Goal: Transaction & Acquisition: Purchase product/service

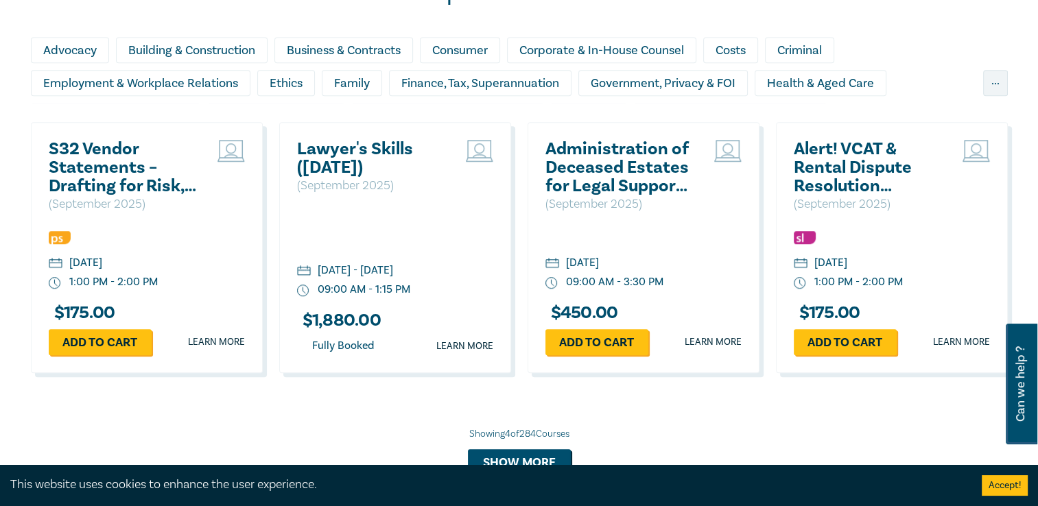
scroll to position [1166, 0]
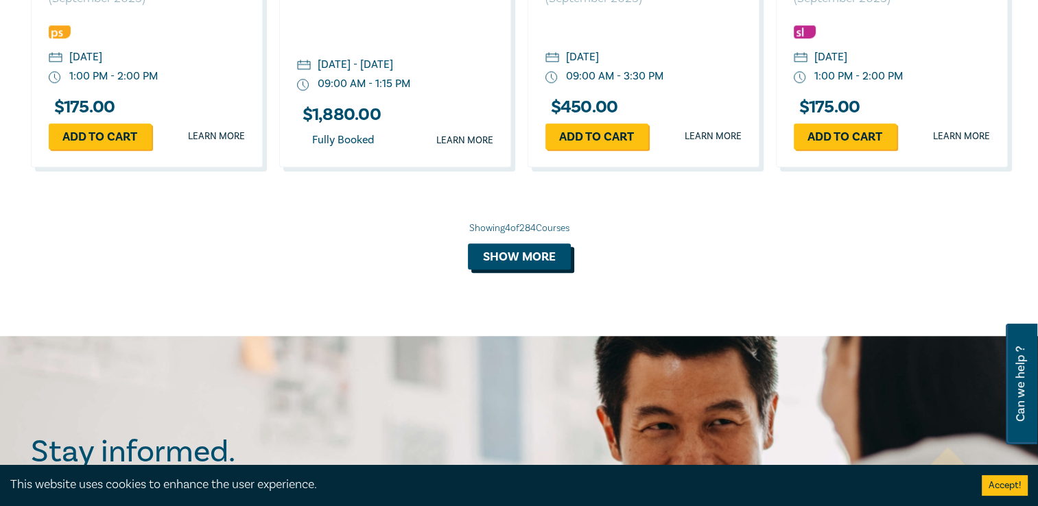
click at [521, 249] on button "Show more" at bounding box center [519, 257] width 103 height 26
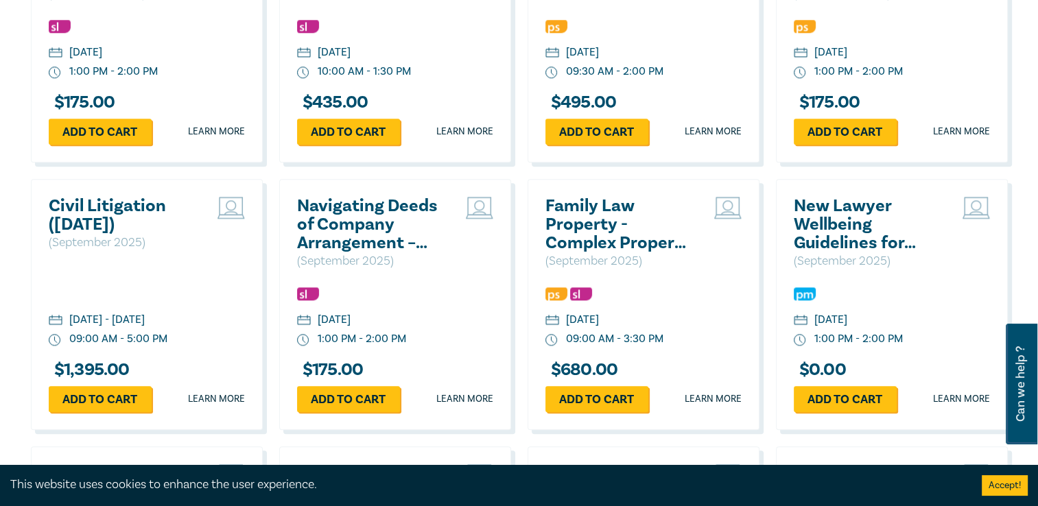
scroll to position [1509, 0]
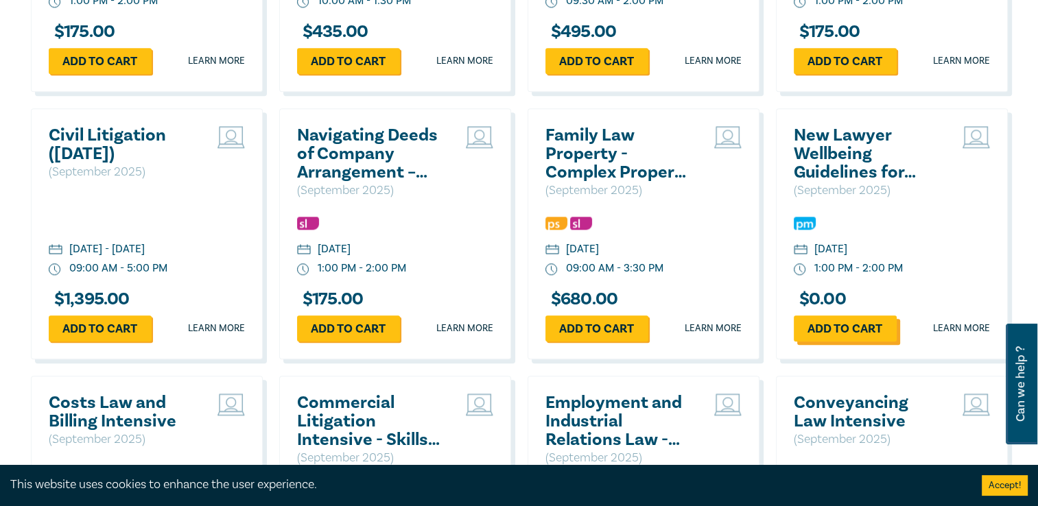
click at [878, 329] on link "Add to cart" at bounding box center [845, 329] width 103 height 26
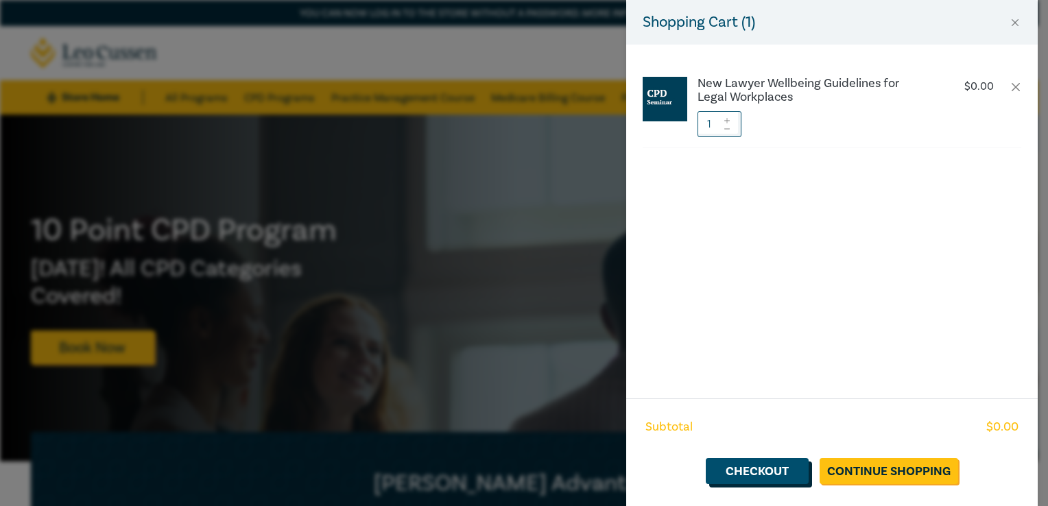
click at [779, 474] on link "Checkout" at bounding box center [757, 471] width 103 height 26
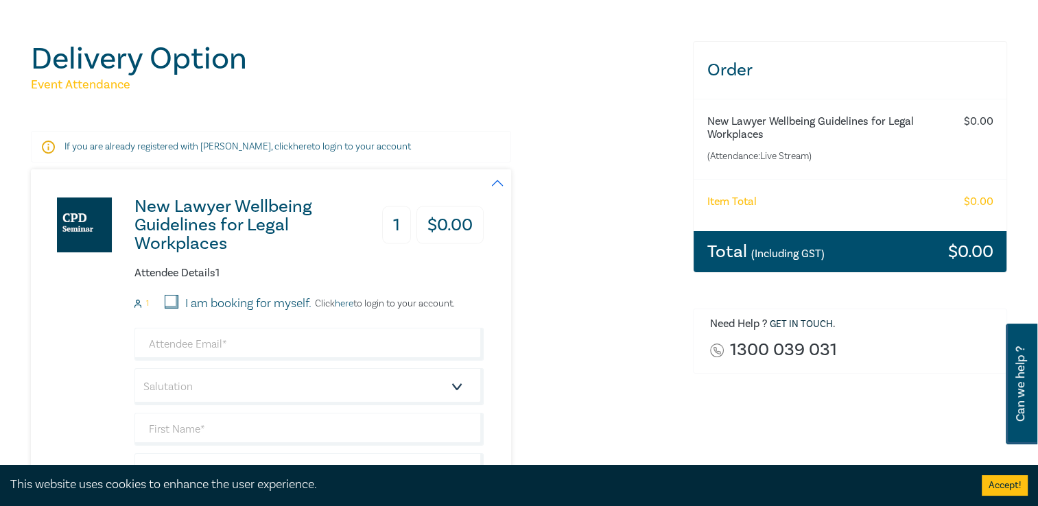
scroll to position [137, 0]
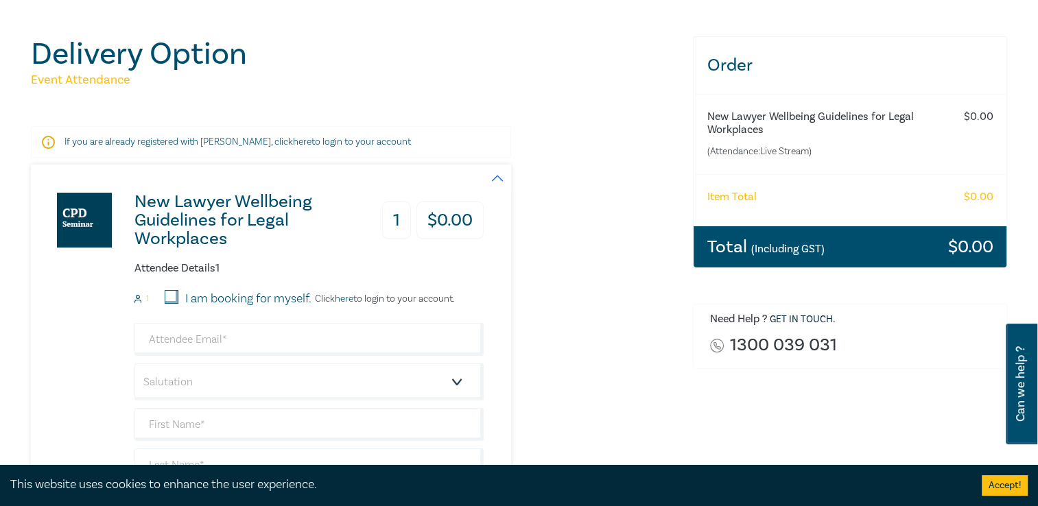
click at [172, 303] on input "I am booking for myself." at bounding box center [172, 297] width 14 height 14
checkbox input "true"
click at [211, 342] on input "email" at bounding box center [308, 339] width 349 height 33
type input "[EMAIL_ADDRESS][DOMAIN_NAME]"
type input "[PERSON_NAME]"
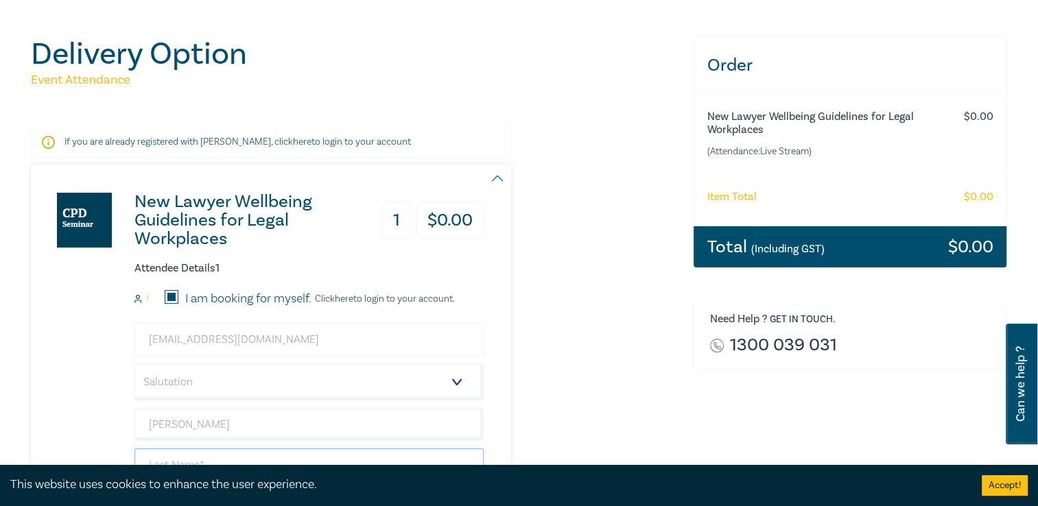
type input "Dea"
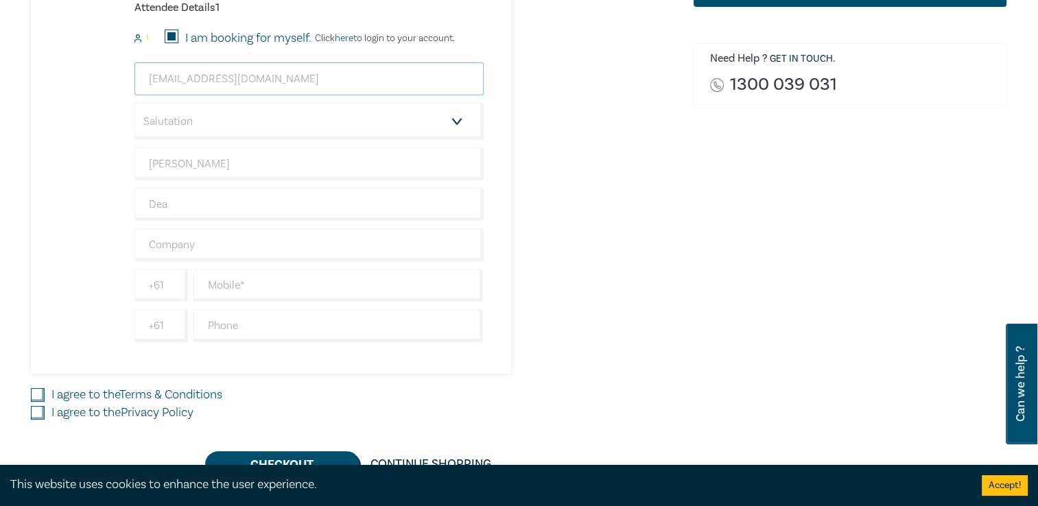
scroll to position [412, 0]
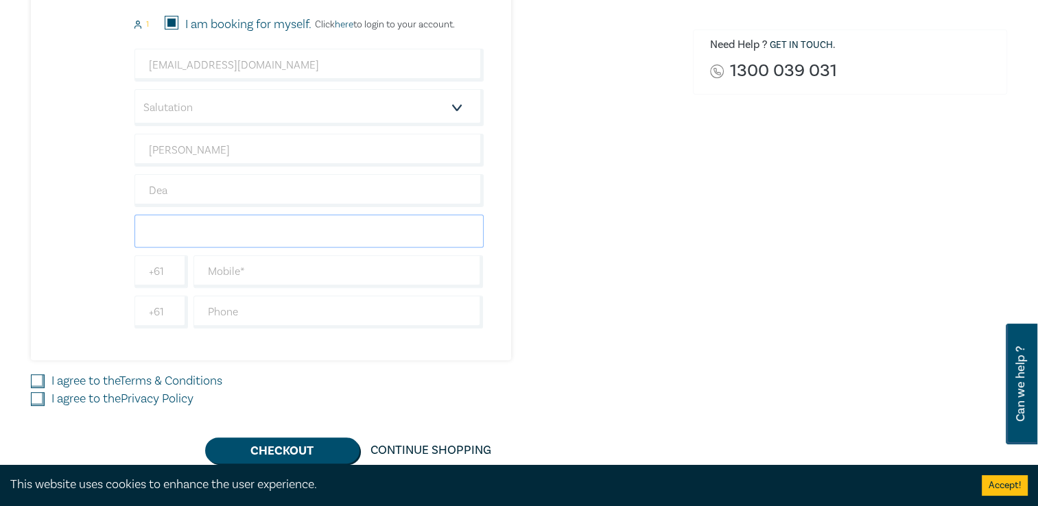
click at [312, 235] on input "text" at bounding box center [308, 231] width 349 height 33
type input "Department of Justice"
click at [285, 270] on input "text" at bounding box center [338, 271] width 290 height 33
type input "0400538603"
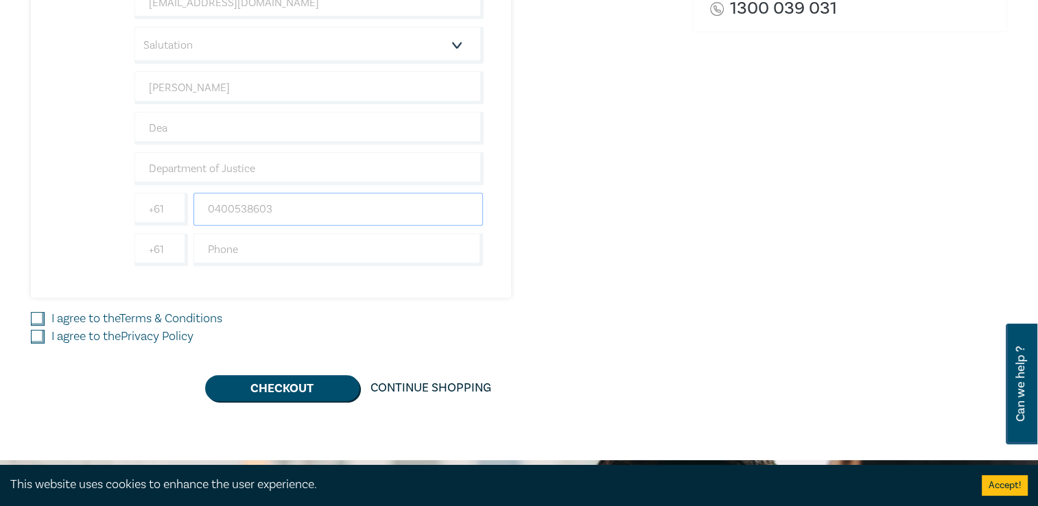
scroll to position [549, 0]
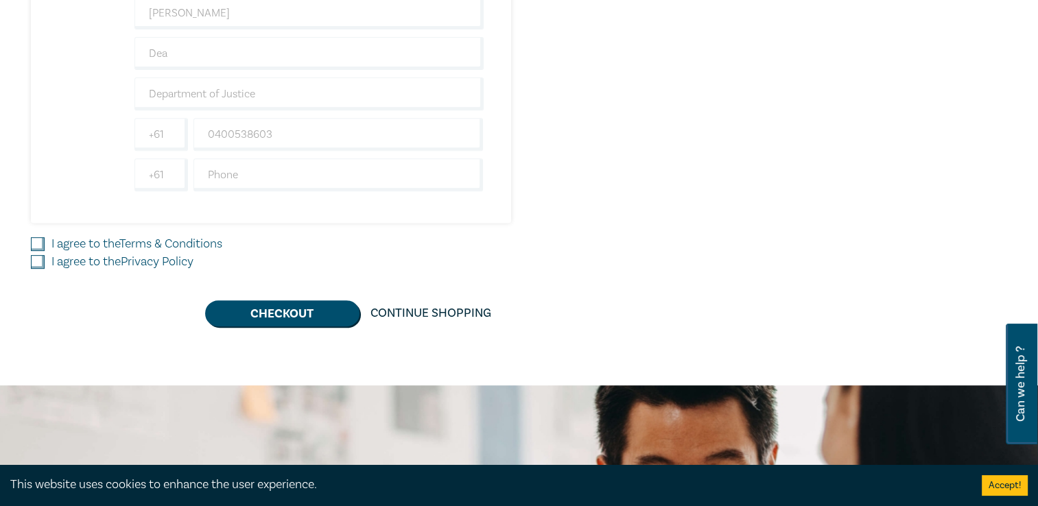
click at [38, 246] on input "I agree to the Terms & Conditions" at bounding box center [38, 244] width 14 height 14
checkbox input "true"
drag, startPoint x: 39, startPoint y: 259, endPoint x: 64, endPoint y: 263, distance: 25.0
click at [39, 259] on input "I agree to the Privacy Policy" at bounding box center [38, 262] width 14 height 14
checkbox input "true"
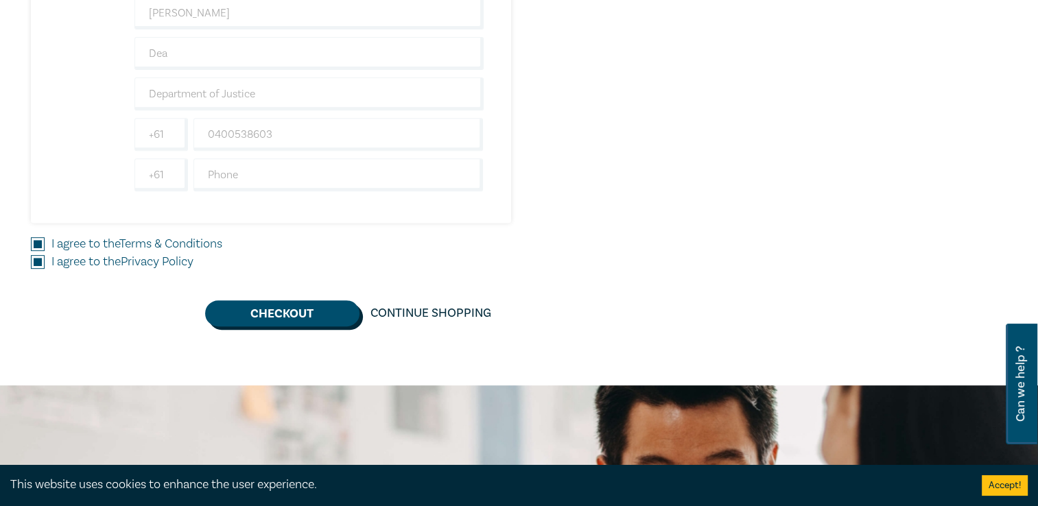
click at [253, 316] on button "Checkout" at bounding box center [282, 313] width 154 height 26
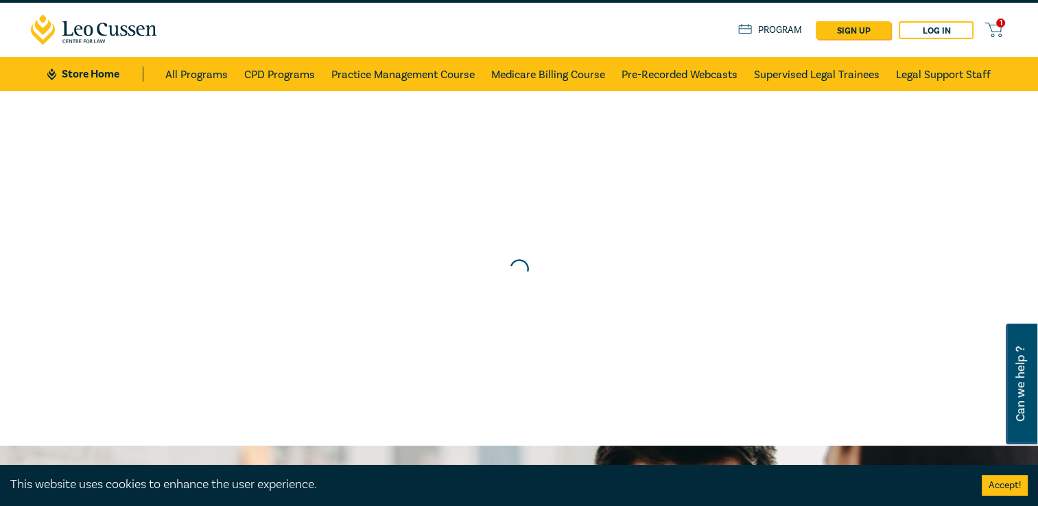
scroll to position [0, 0]
